Goal: Find specific page/section: Find specific page/section

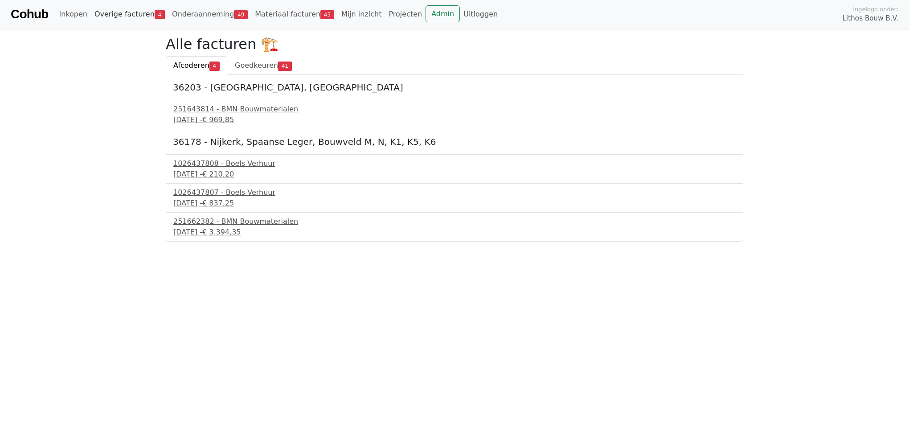
click at [131, 18] on link "Overige facturen 4" at bounding box center [130, 14] width 78 height 18
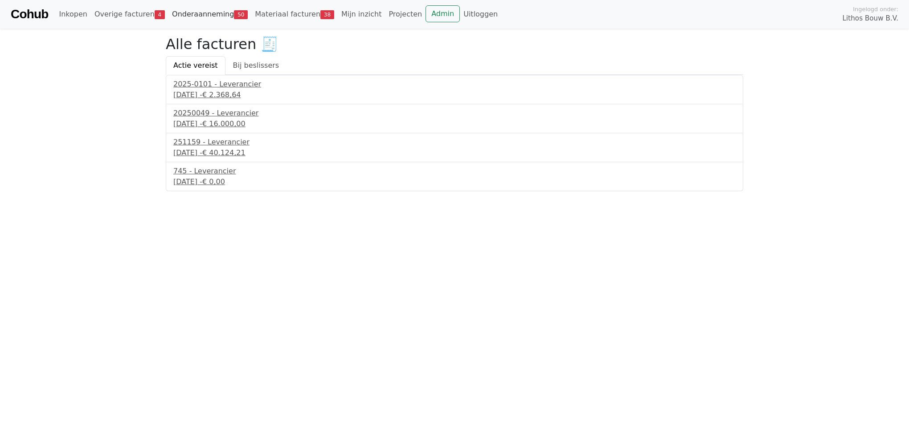
click at [169, 14] on link "Onderaanneming 50" at bounding box center [209, 14] width 83 height 18
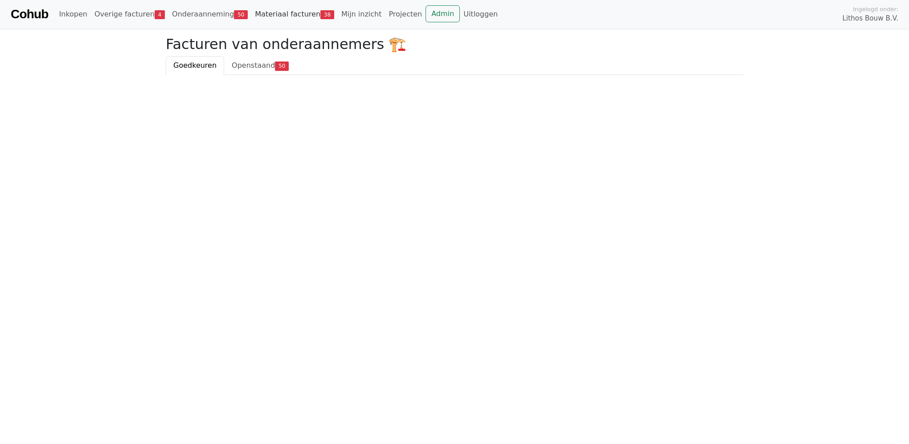
click at [268, 13] on link "Materiaal facturen 38" at bounding box center [294, 14] width 86 height 18
click at [426, 18] on link "Admin" at bounding box center [443, 13] width 34 height 17
